Goal: Information Seeking & Learning: Find specific fact

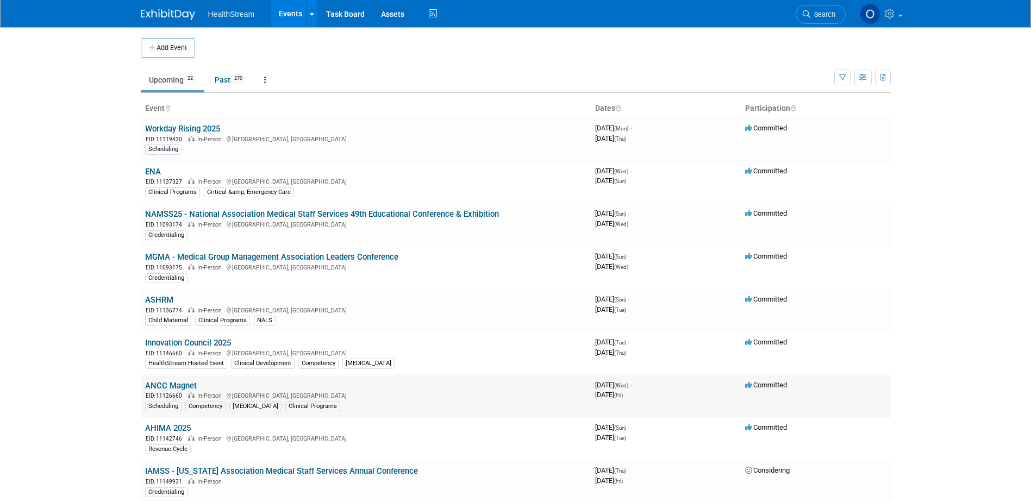
click at [177, 386] on link "ANCC Magnet" at bounding box center [171, 386] width 52 height 10
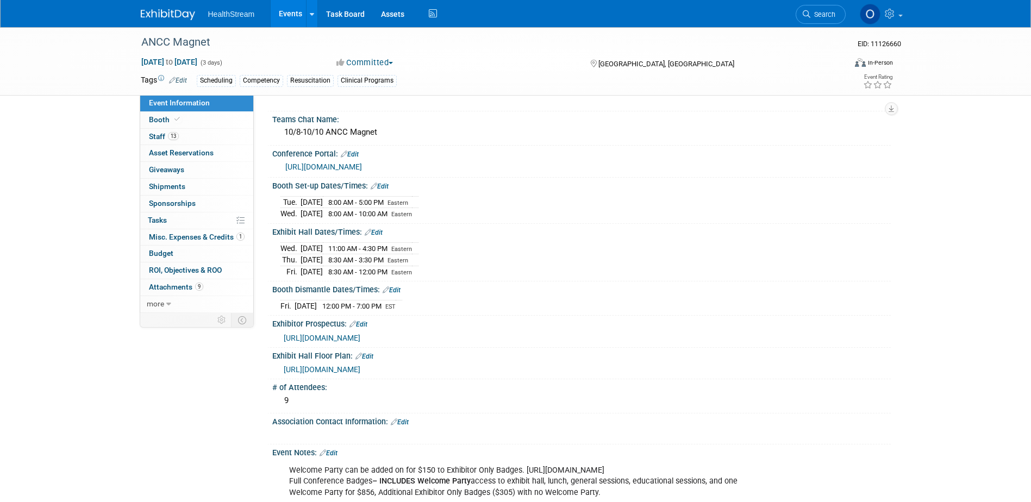
scroll to position [109, 0]
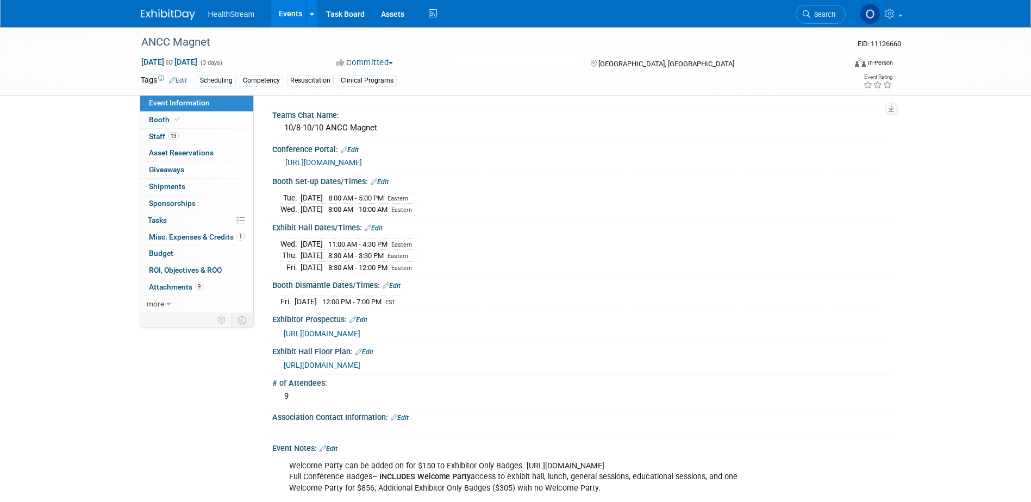
drag, startPoint x: 410, startPoint y: 242, endPoint x: 349, endPoint y: 245, distance: 60.9
click at [349, 245] on span "11:00 AM - 4:30 PM" at bounding box center [357, 244] width 59 height 8
drag, startPoint x: 349, startPoint y: 245, endPoint x: 409, endPoint y: 265, distance: 63.0
click at [387, 265] on span "8:30 AM - 12:00 PM" at bounding box center [357, 267] width 59 height 8
drag, startPoint x: 409, startPoint y: 266, endPoint x: 280, endPoint y: 241, distance: 130.7
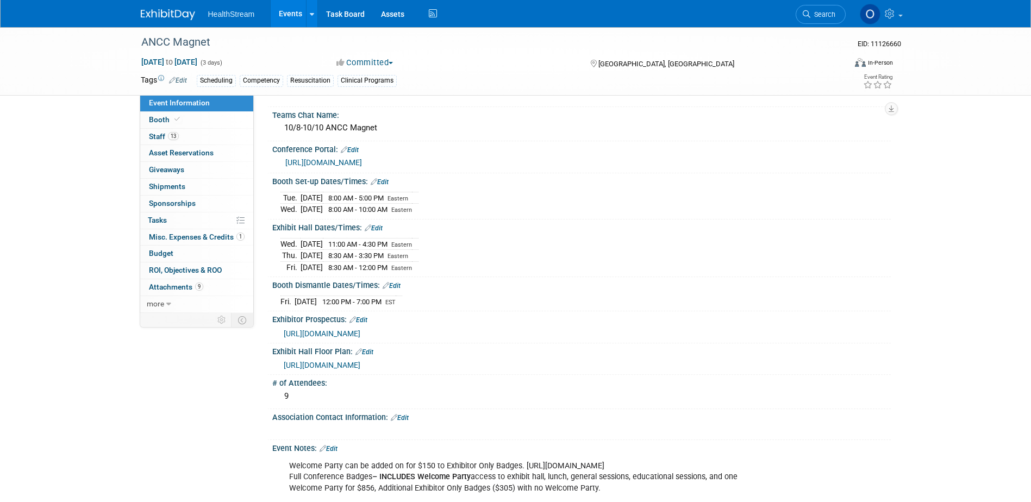
click at [280, 241] on tbody "Wed. Oct 8, 2025 11:00 AM - 4:30 PM Eastern Thu. Oct 9, 2025 8:30 AM - 3:30 PM …" at bounding box center [349, 255] width 138 height 35
copy tbody "Wed. Oct 8, 2025 11:00 AM - 4:30 PM Eastern Thu. Oct 9, 2025 8:30 AM - 3:30 PM …"
